Goal: Information Seeking & Learning: Learn about a topic

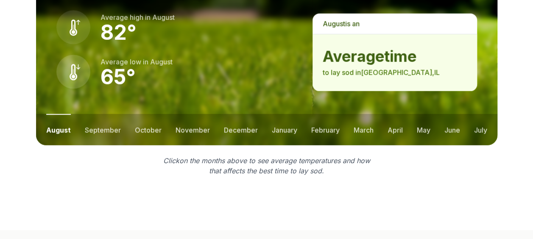
scroll to position [1230, 0]
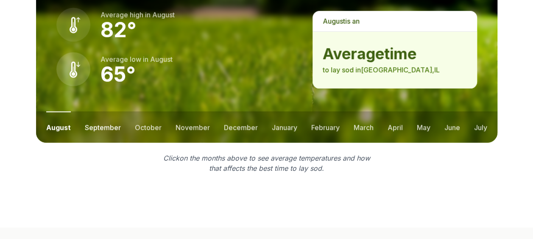
click at [94, 126] on button "september" at bounding box center [103, 127] width 36 height 31
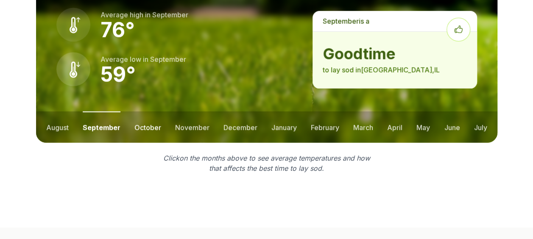
click at [145, 132] on button "october" at bounding box center [147, 127] width 27 height 31
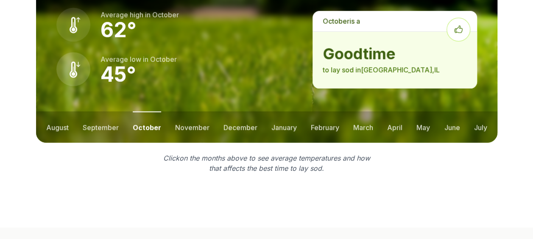
click at [170, 134] on ul "august september october november december january february march april may jun…" at bounding box center [266, 127] width 461 height 31
click at [186, 131] on button "november" at bounding box center [192, 127] width 34 height 31
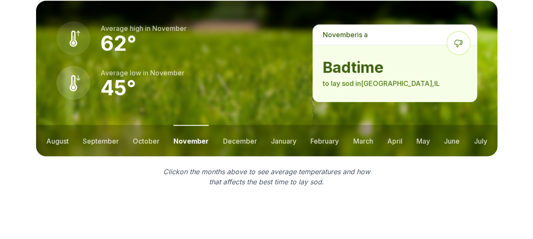
scroll to position [1230, 0]
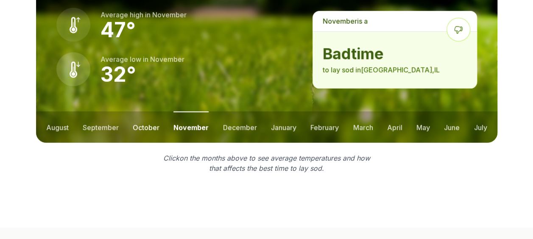
click at [137, 127] on button "october" at bounding box center [146, 127] width 27 height 31
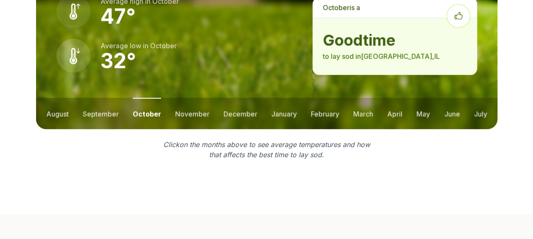
scroll to position [1216, 0]
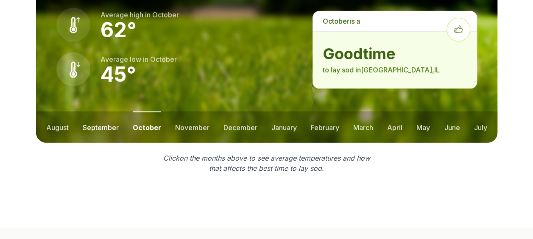
click at [115, 128] on button "september" at bounding box center [101, 127] width 36 height 31
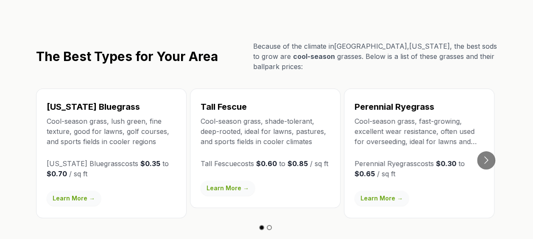
scroll to position [1471, 0]
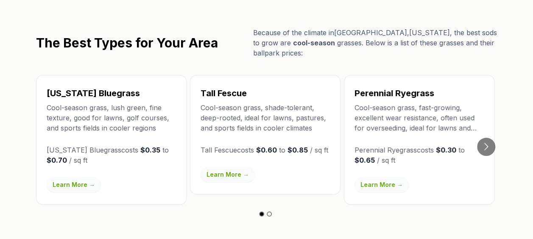
click at [381, 184] on link "Learn More →" at bounding box center [382, 184] width 54 height 15
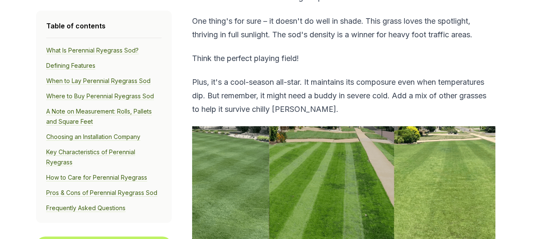
scroll to position [1357, 0]
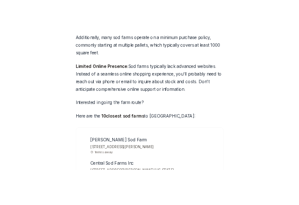
scroll to position [2629, 0]
